Goal: Information Seeking & Learning: Learn about a topic

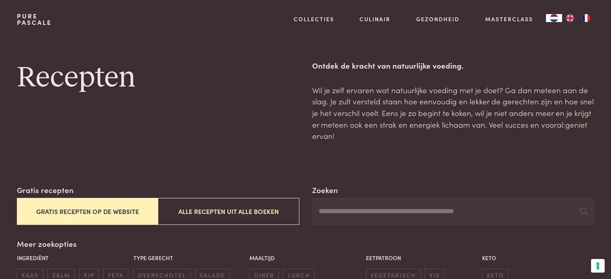
click at [80, 211] on button "Gratis recepten op de website" at bounding box center [87, 211] width 141 height 27
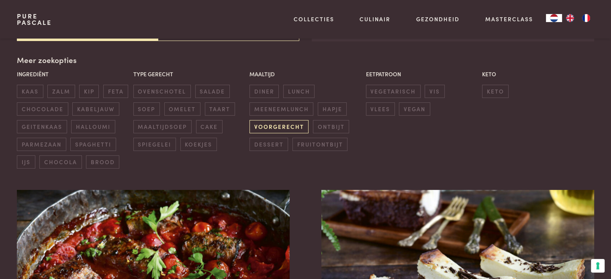
scroll to position [184, 0]
click at [86, 88] on span "kip" at bounding box center [89, 90] width 20 height 13
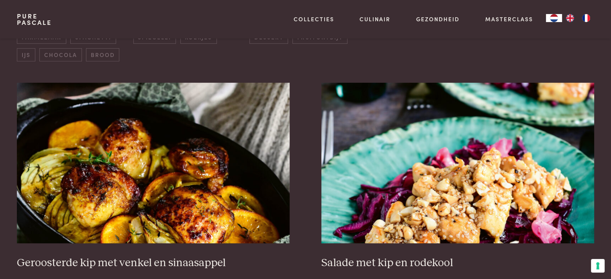
scroll to position [224, 0]
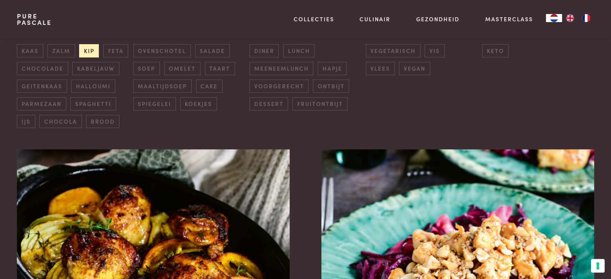
click at [90, 45] on span "kip" at bounding box center [89, 50] width 20 height 13
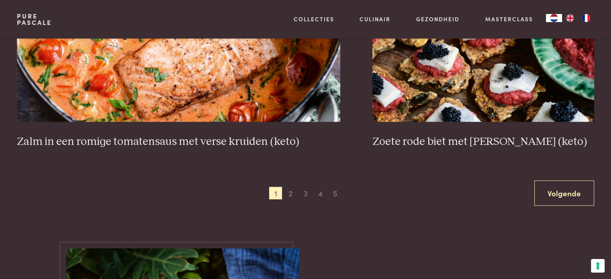
scroll to position [1509, 0]
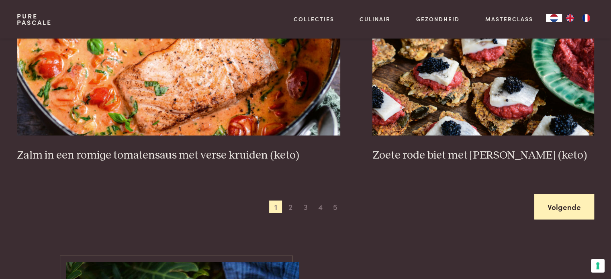
click at [560, 200] on link "Volgende" at bounding box center [564, 206] width 60 height 25
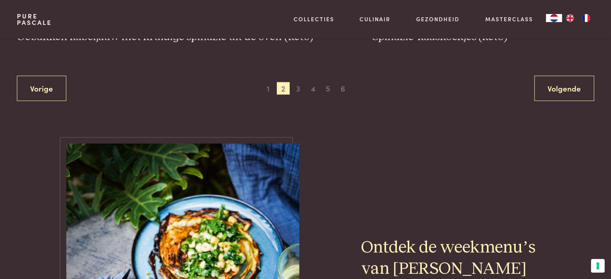
scroll to position [1629, 0]
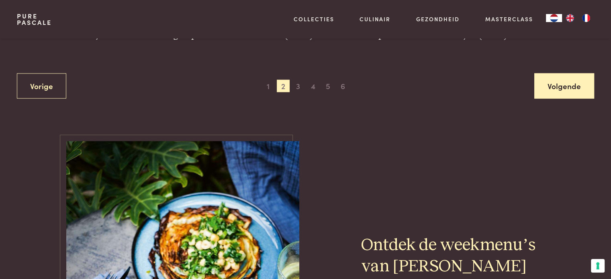
click at [556, 85] on link "Volgende" at bounding box center [564, 85] width 60 height 25
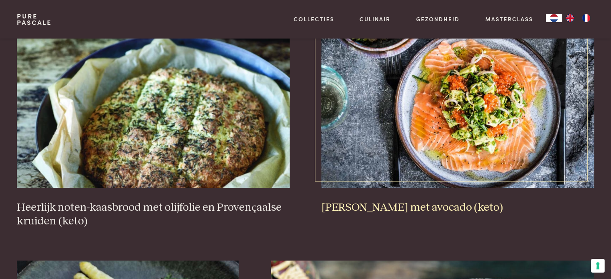
scroll to position [305, 0]
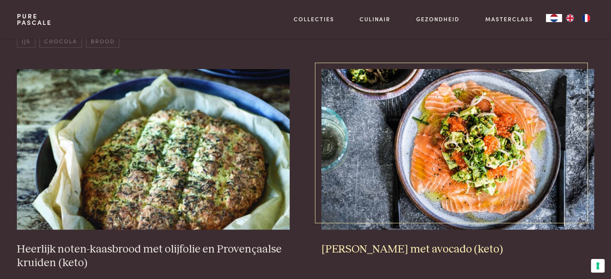
click at [442, 157] on img at bounding box center [457, 149] width 272 height 161
